Goal: Information Seeking & Learning: Compare options

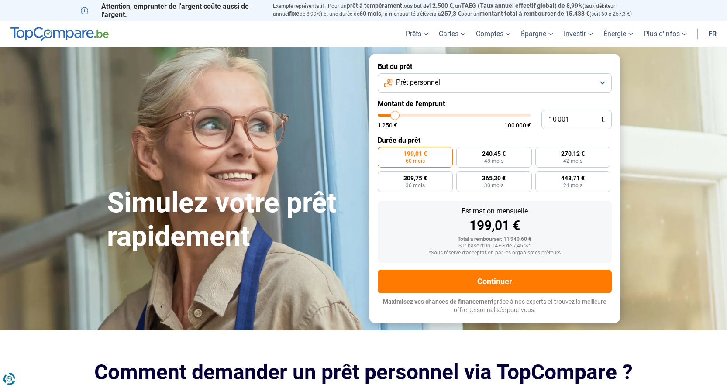
type input "9 500"
type input "9500"
type input "11 000"
type input "11000"
type input "12 000"
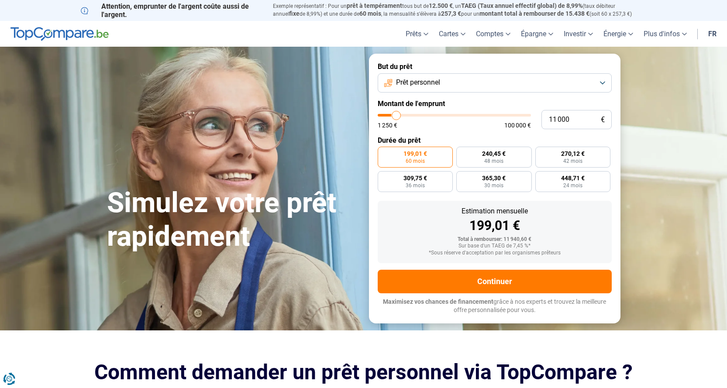
type input "12000"
type input "12 750"
type input "12750"
type input "13 250"
type input "13250"
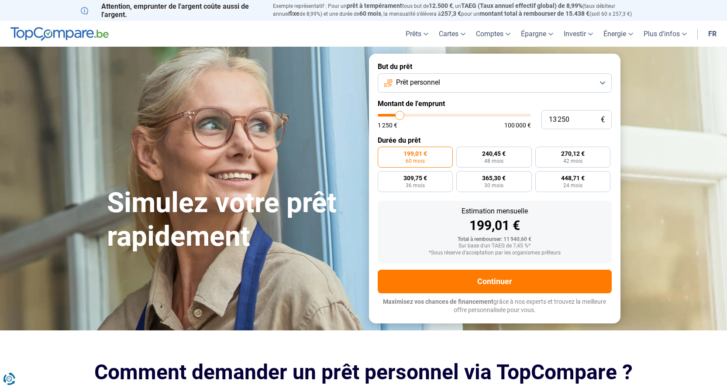
type input "13 500"
type input "13500"
type input "14 000"
type input "14000"
type input "14 250"
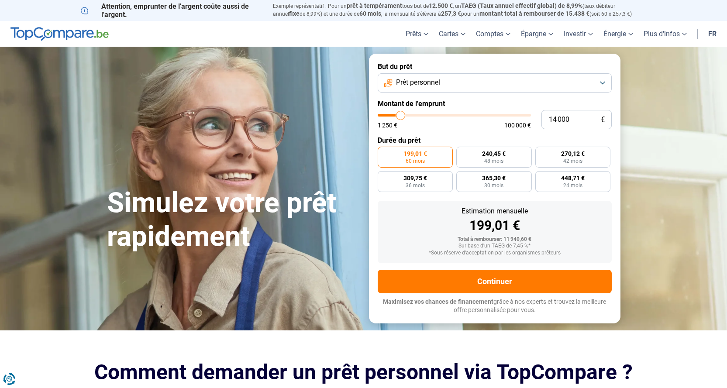
type input "14250"
type input "14 500"
type input "14500"
type input "15 500"
type input "15500"
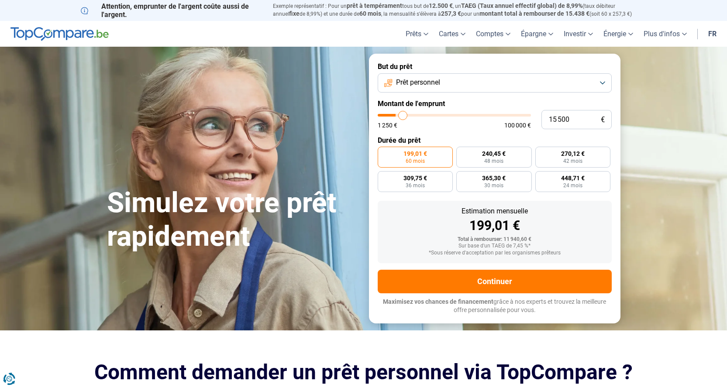
type input "16 000"
type input "16000"
type input "16 250"
type input "16250"
type input "17 000"
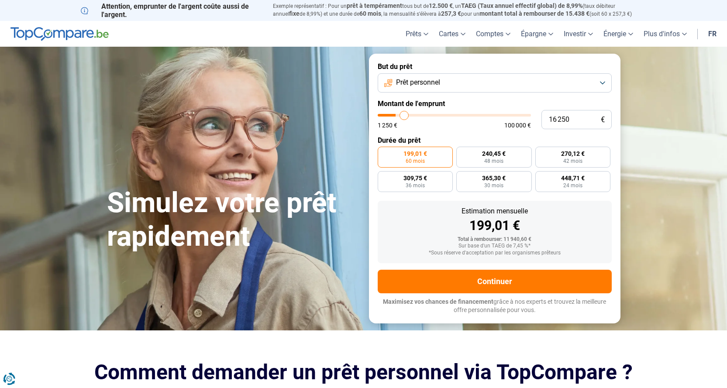
type input "17000"
type input "17 250"
type input "17250"
type input "17 500"
type input "17500"
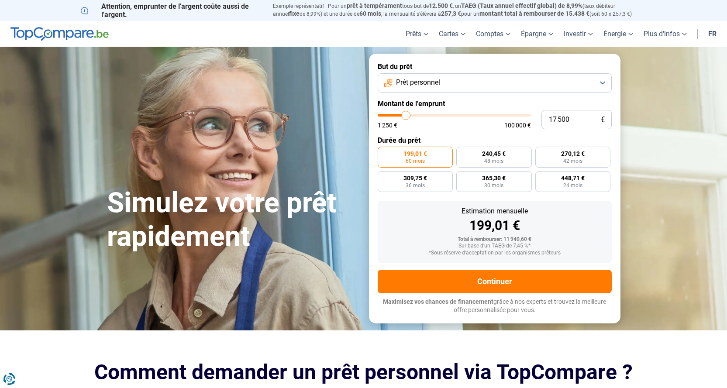
type input "17 750"
type input "17750"
type input "18 000"
type input "18000"
type input "17 750"
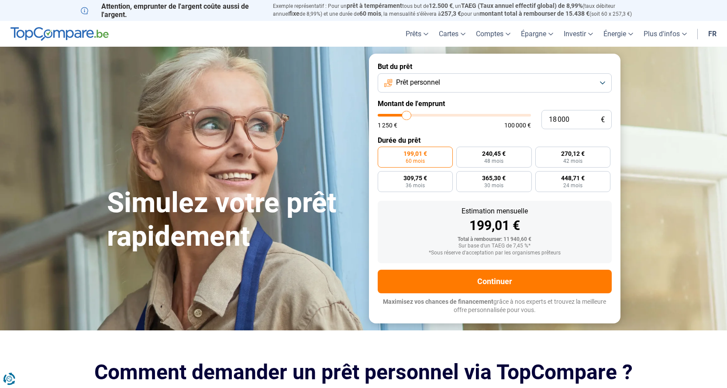
type input "17750"
type input "17 250"
type input "17250"
type input "16 500"
type input "16500"
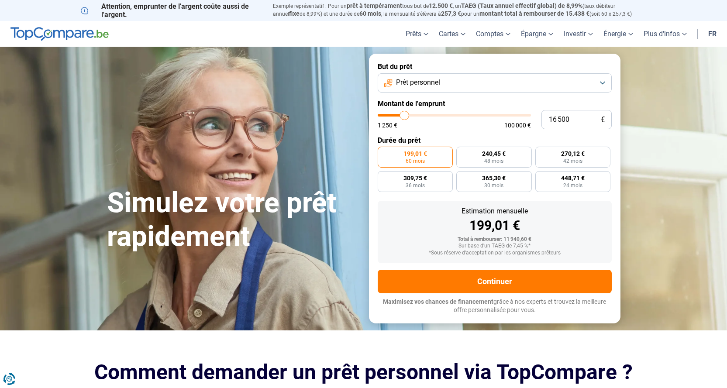
type input "16 250"
type input "16250"
type input "16 000"
type input "16000"
type input "15 750"
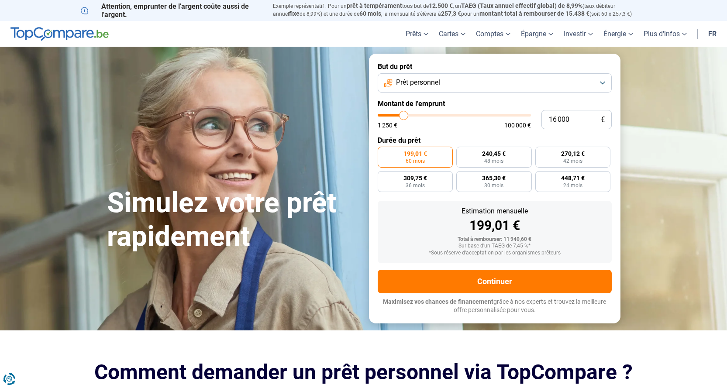
type input "15750"
type input "15 500"
drag, startPoint x: 394, startPoint y: 116, endPoint x: 403, endPoint y: 114, distance: 9.3
type input "15500"
click at [403, 114] on input "range" at bounding box center [454, 115] width 153 height 3
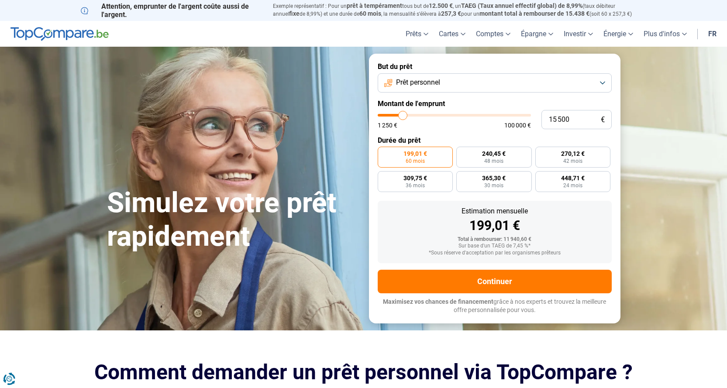
radio input "false"
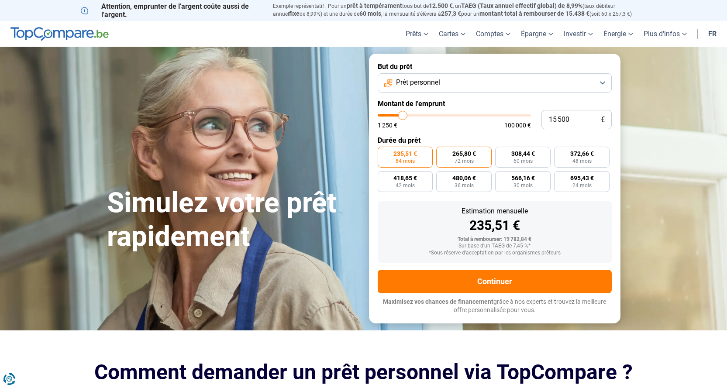
click at [456, 159] on span "72 mois" at bounding box center [464, 161] width 19 height 5
click at [442, 152] on input "265,80 € 72 mois" at bounding box center [439, 150] width 6 height 6
radio input "true"
click at [424, 153] on label "235,51 € 84 mois" at bounding box center [405, 157] width 55 height 21
click at [383, 152] on input "235,51 € 84 mois" at bounding box center [381, 150] width 6 height 6
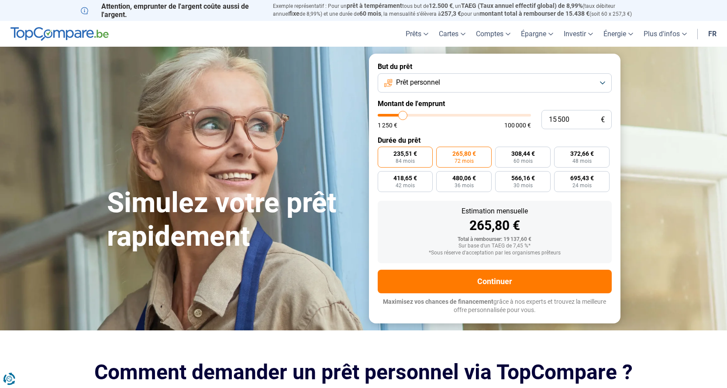
radio input "true"
click at [576, 117] on input "15 500" at bounding box center [577, 119] width 70 height 19
type input "1 550"
type input "1500"
type input "155"
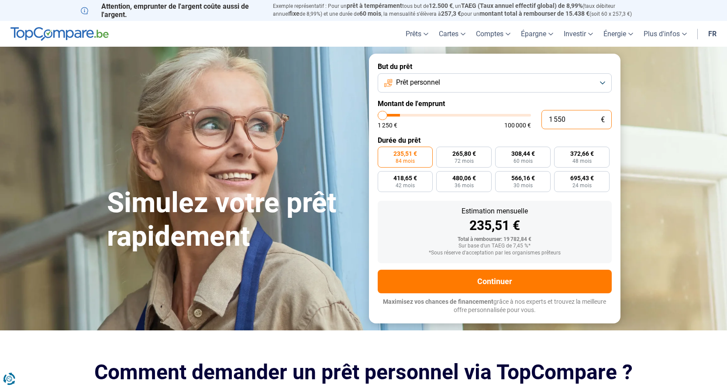
type input "1250"
type input "15"
type input "1250"
type input "1"
type input "1250"
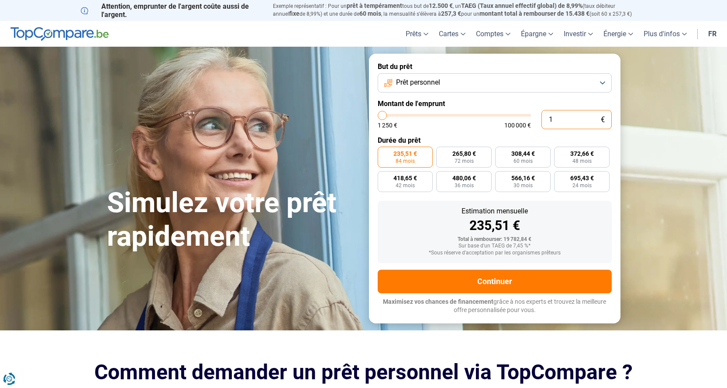
type input "14"
type input "1250"
type input "140"
type input "1250"
type input "1 400"
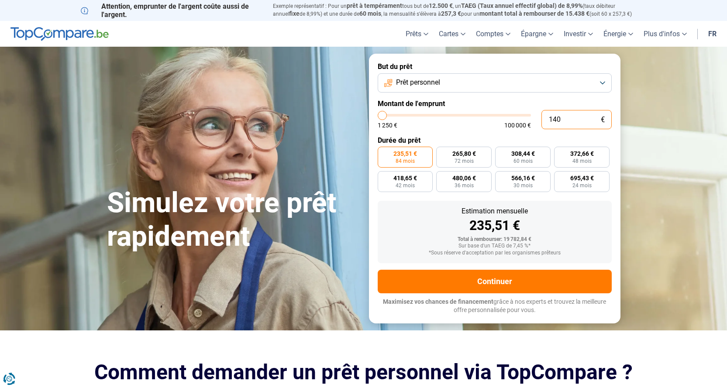
type input "1500"
type input "14 000"
type input "14000"
radio input "true"
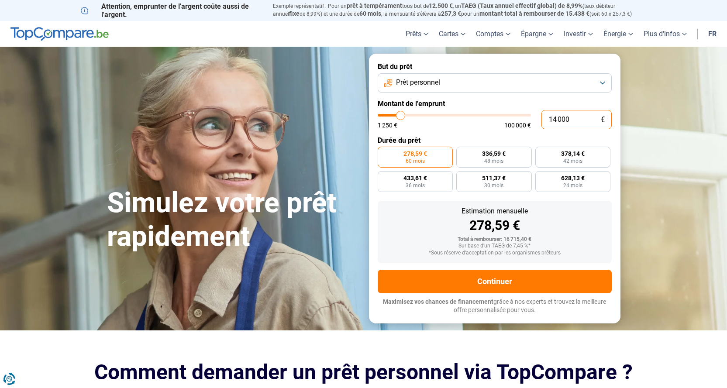
type input "1 400"
type input "1500"
type input "140"
type input "1250"
type input "14"
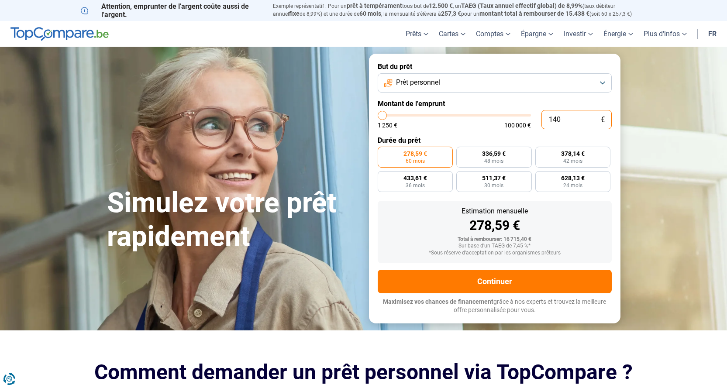
type input "1250"
type input "1"
type input "1250"
type input "15"
type input "1250"
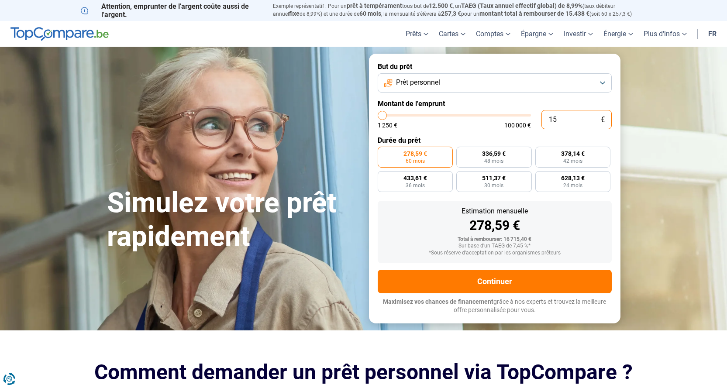
type input "150"
type input "1250"
type input "1 500"
type input "1500"
type input "15 000"
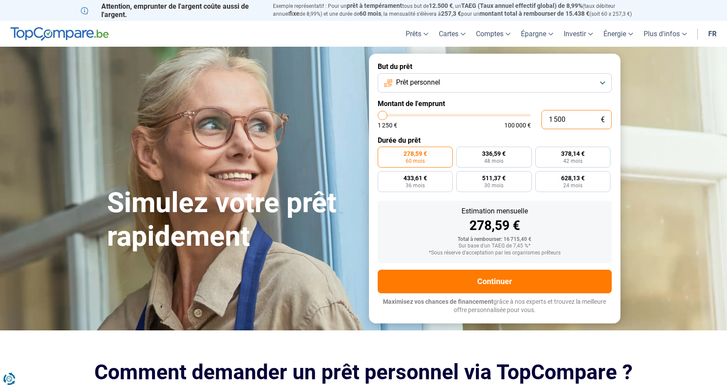
type input "15000"
type input "16 500"
type input "16500"
type input "17 000"
type input "17000"
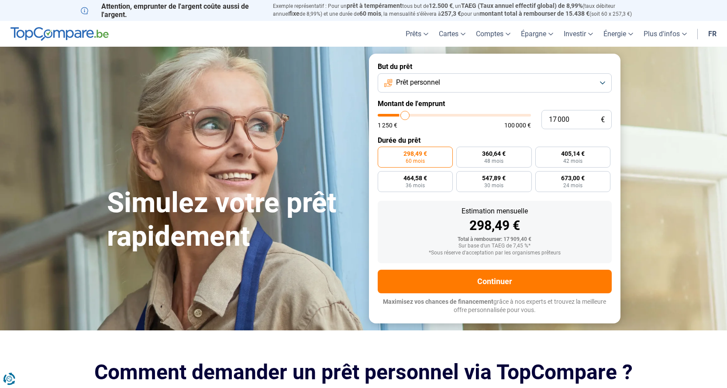
type input "17 250"
type input "17250"
type input "17 500"
type input "17500"
type input "17 750"
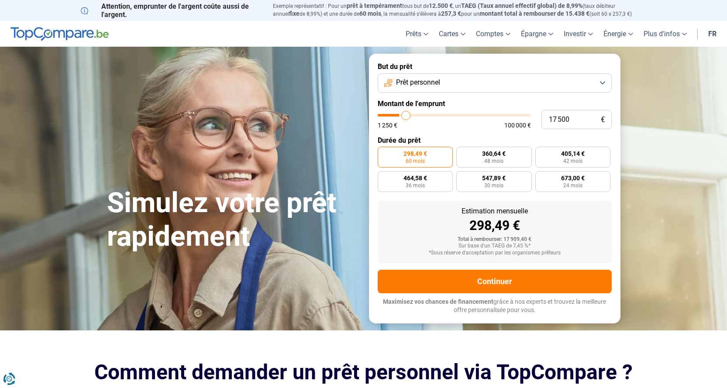
type input "17750"
type input "18 000"
type input "18000"
type input "18 500"
type input "18500"
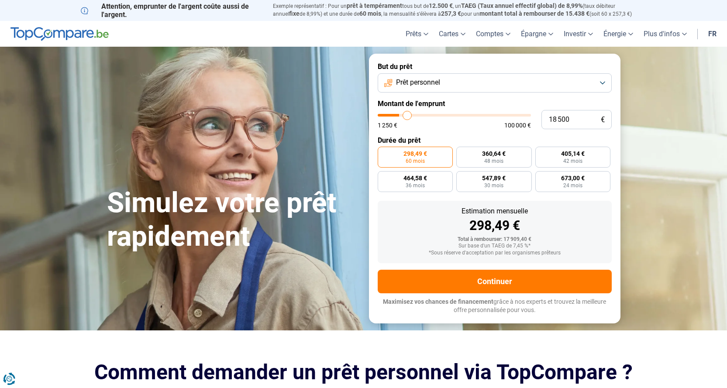
type input "18 750"
type input "18750"
type input "19 250"
type input "19250"
type input "19 750"
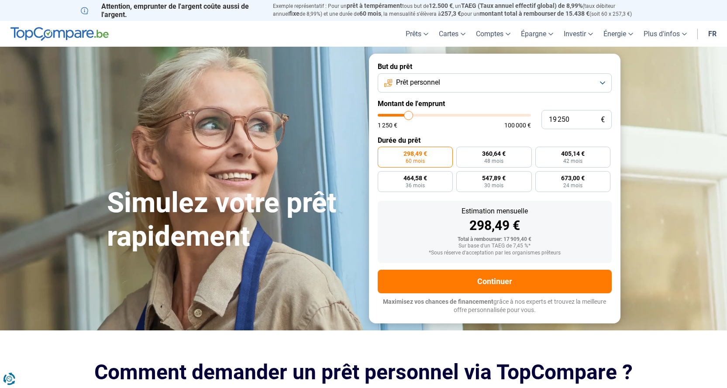
type input "19750"
type input "19 250"
type input "19250"
type input "18 750"
type input "18750"
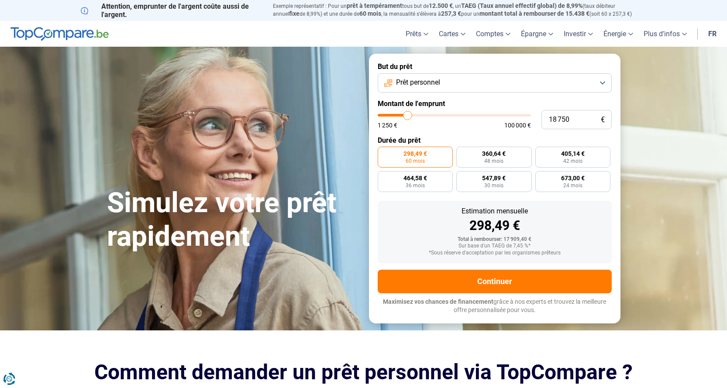
type input "18 500"
type input "18500"
type input "17 750"
type input "17750"
type input "17 500"
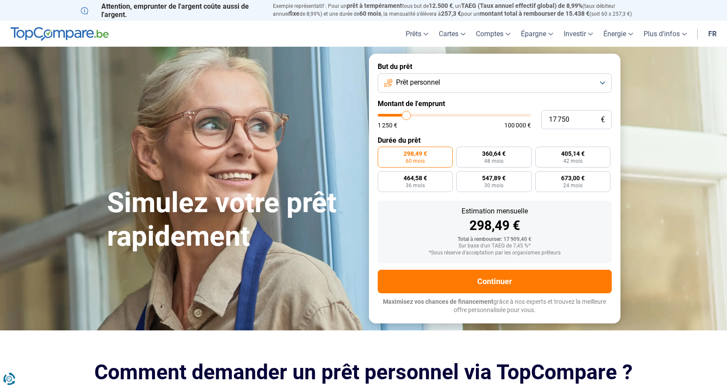
type input "17500"
type input "17 250"
type input "17250"
type input "16 500"
type input "16500"
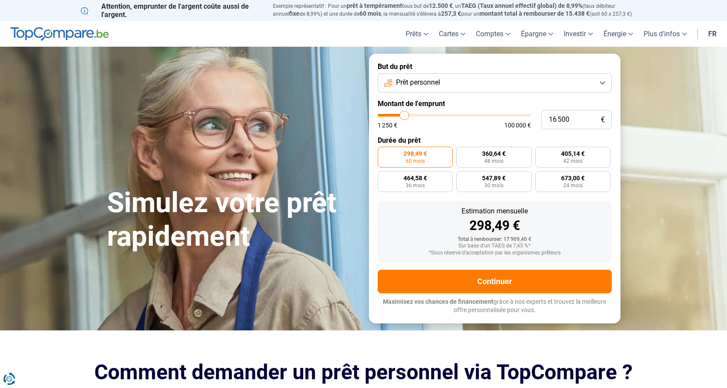
type input "16 000"
type input "16000"
type input "15 500"
type input "15500"
type input "15 000"
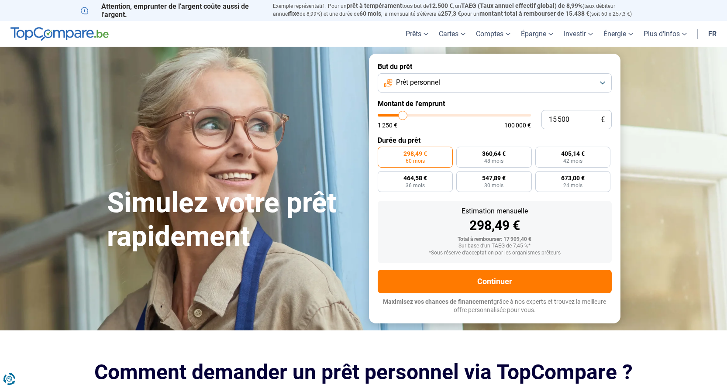
type input "15000"
type input "14 750"
type input "14750"
type input "14 500"
type input "14500"
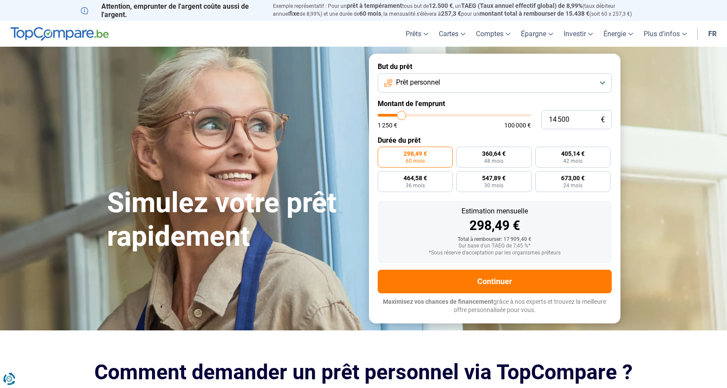
type input "14 250"
type input "14250"
type input "14 000"
type input "14000"
type input "13 500"
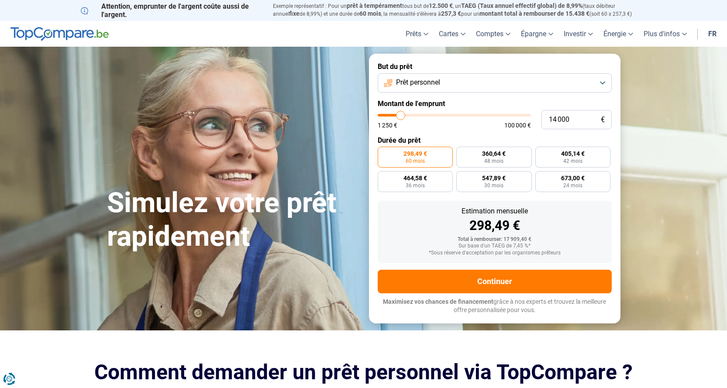
type input "13500"
type input "13 250"
type input "13250"
type input "12 750"
type input "12750"
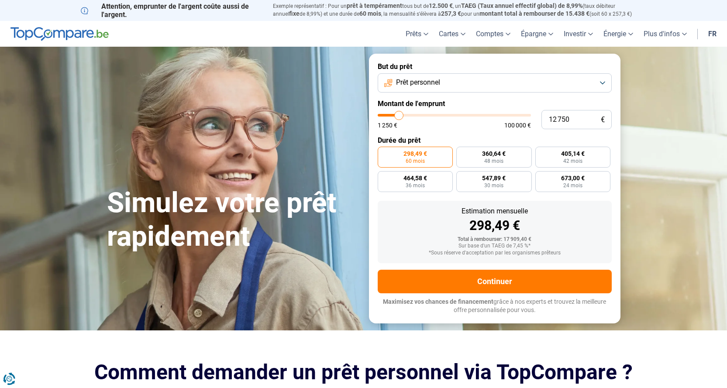
type input "12 500"
type input "12500"
type input "11 500"
type input "11500"
type input "10 500"
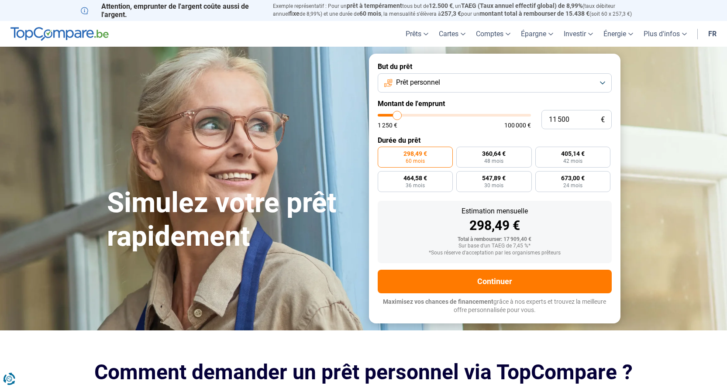
type input "10500"
type input "10 250"
type input "10250"
type input "10 000"
type input "10000"
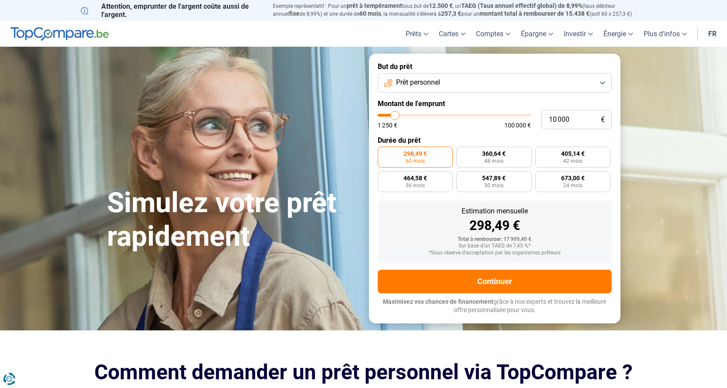
type input "9 750"
type input "9750"
type input "9 500"
type input "9500"
type input "9 750"
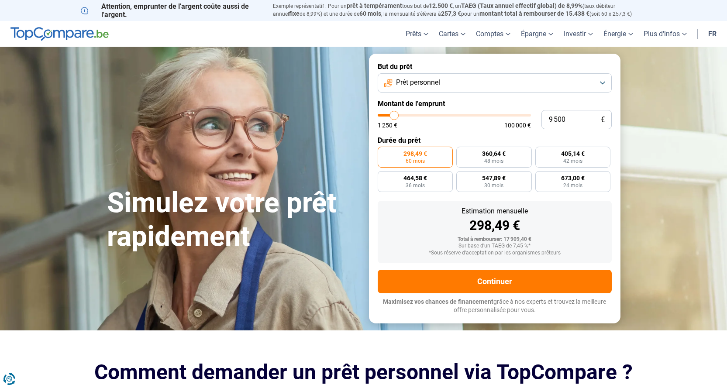
type input "9750"
type input "10 000"
type input "10000"
type input "10 500"
type input "10500"
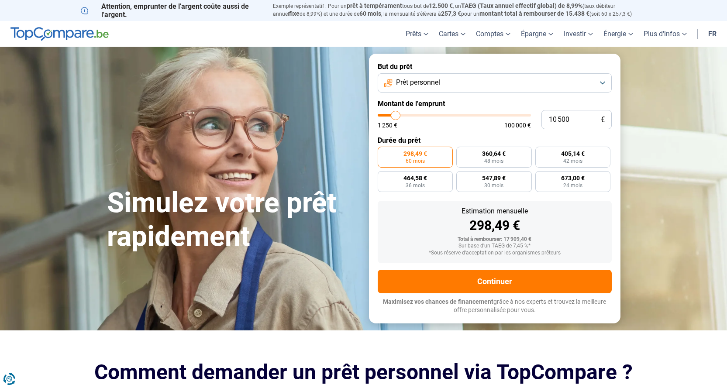
type input "11 000"
type input "11000"
type input "11 500"
type input "11500"
type input "12 000"
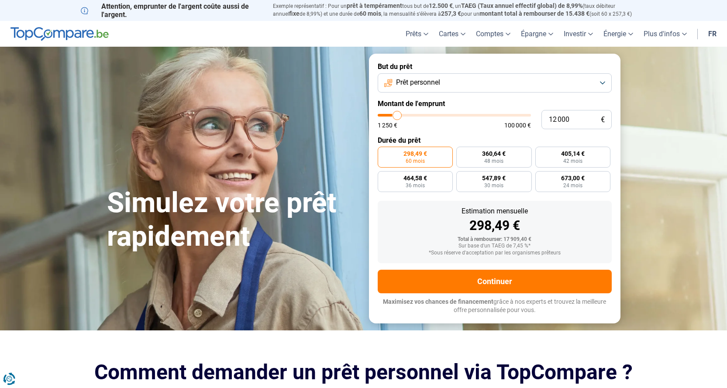
type input "12000"
type input "12 500"
type input "12500"
type input "13 000"
type input "13000"
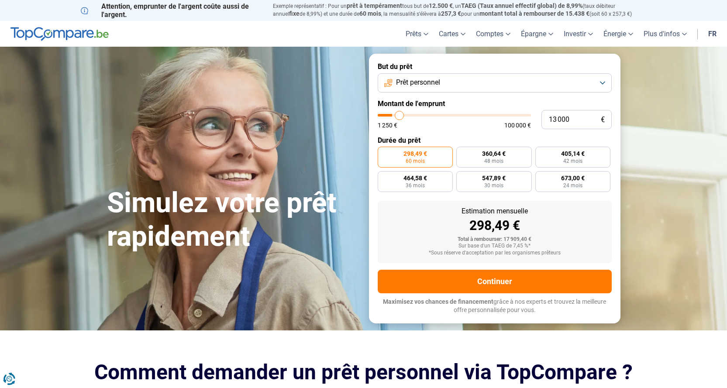
type input "13 250"
type input "13250"
type input "14 000"
type input "14000"
type input "14 250"
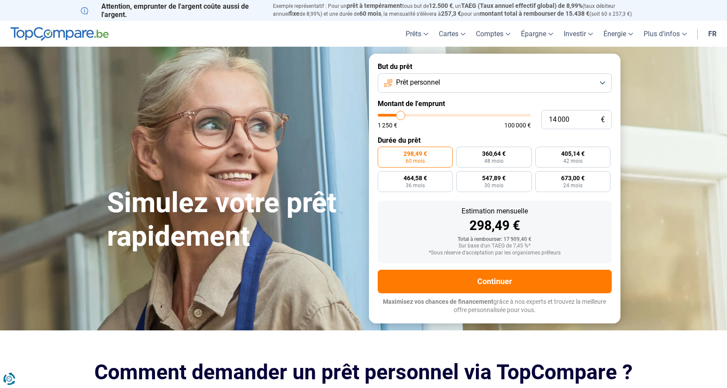
type input "14250"
type input "15 000"
type input "15000"
type input "15 500"
type input "15500"
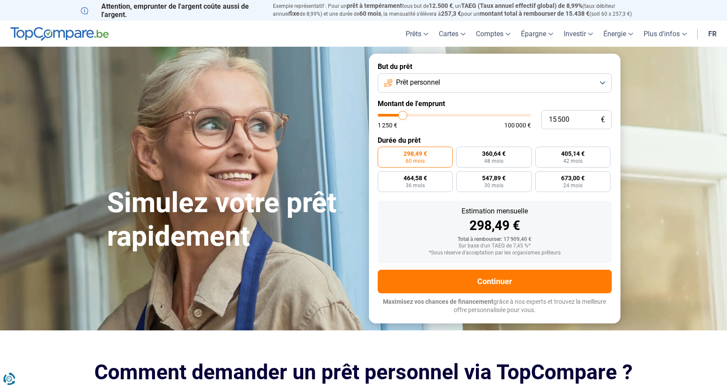
click at [403, 115] on input "range" at bounding box center [454, 115] width 153 height 3
radio input "false"
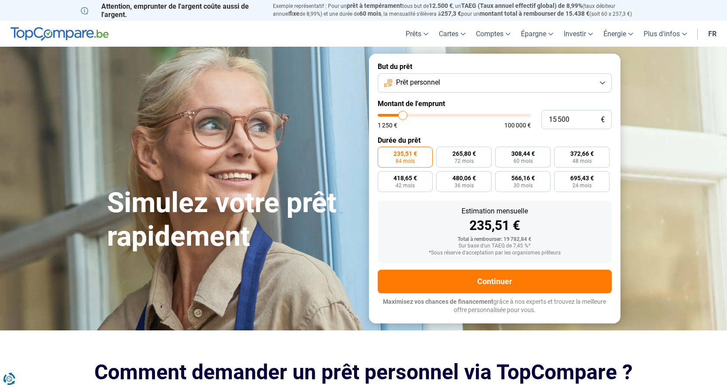
type input "14 750"
type input "14750"
type input "15 500"
type input "15500"
type input "15 750"
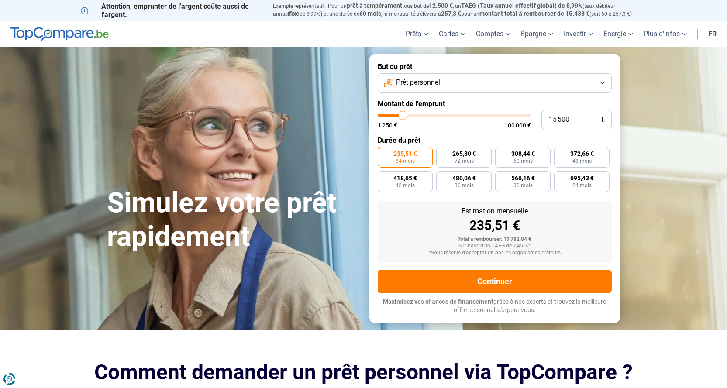
type input "15750"
type input "16 250"
type input "16250"
type input "17 250"
type input "17250"
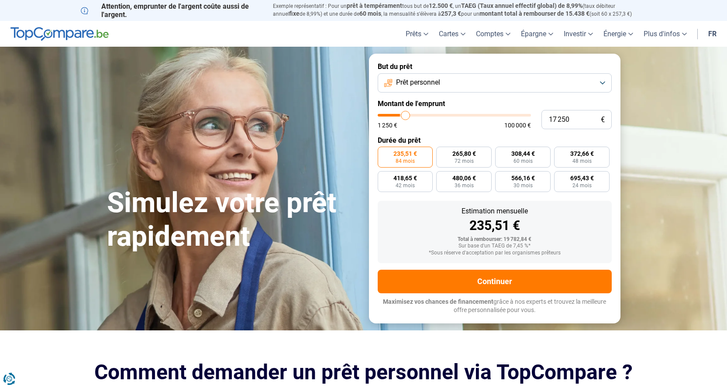
type input "17 500"
type input "17500"
type input "18 000"
type input "18000"
type input "18 500"
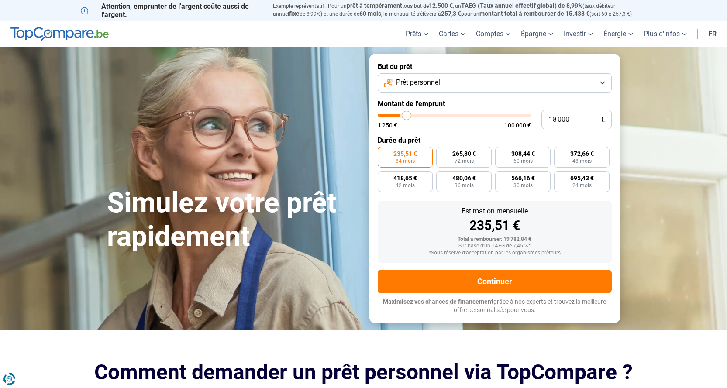
type input "18500"
type input "19 000"
type input "19000"
type input "19 250"
type input "19250"
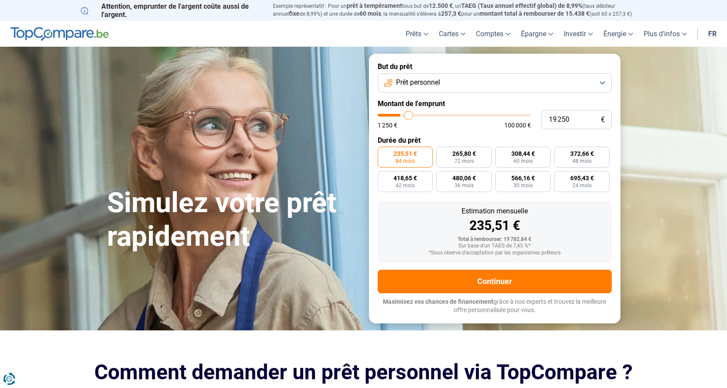
type input "20 000"
drag, startPoint x: 402, startPoint y: 113, endPoint x: 454, endPoint y: 116, distance: 52.0
click at [454, 116] on input "range" at bounding box center [454, 115] width 153 height 3
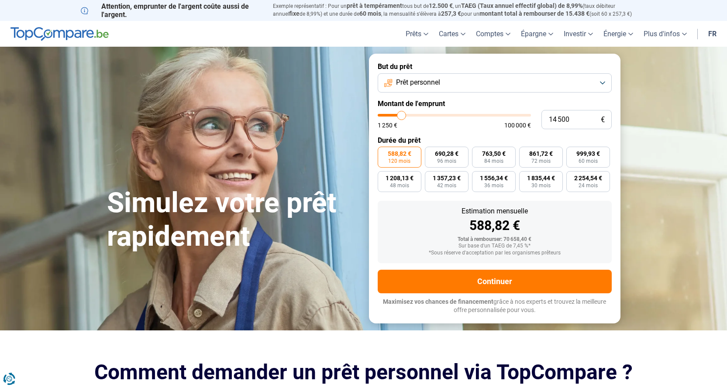
drag, startPoint x: 453, startPoint y: 115, endPoint x: 402, endPoint y: 112, distance: 51.6
click at [402, 114] on input "range" at bounding box center [454, 115] width 153 height 3
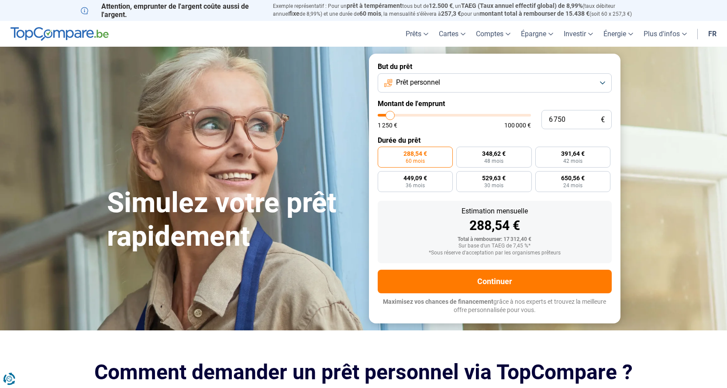
drag, startPoint x: 402, startPoint y: 115, endPoint x: 390, endPoint y: 116, distance: 11.9
click at [390, 116] on input "range" at bounding box center [454, 115] width 153 height 3
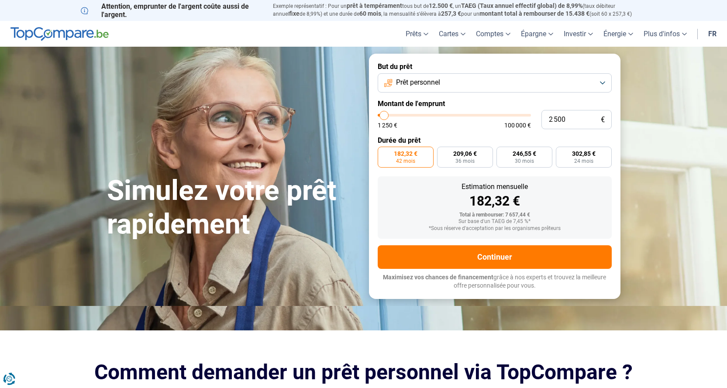
drag, startPoint x: 390, startPoint y: 116, endPoint x: 384, endPoint y: 115, distance: 6.3
click at [384, 115] on input "range" at bounding box center [454, 115] width 153 height 3
